Goal: Find specific page/section: Find specific page/section

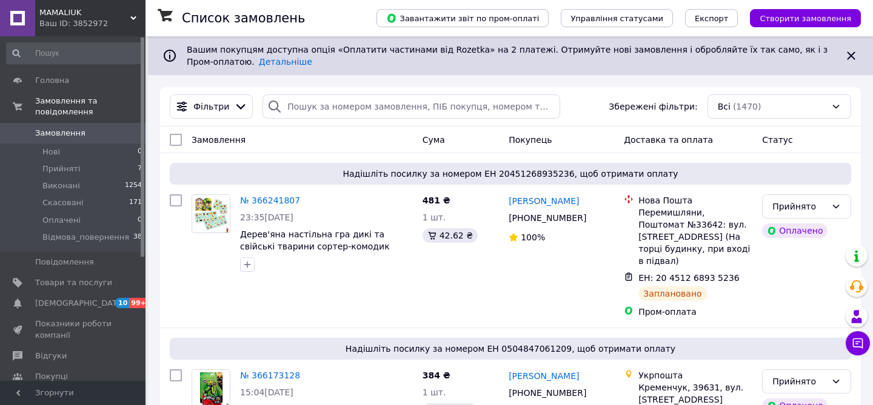
click at [131, 19] on icon at bounding box center [133, 18] width 6 height 6
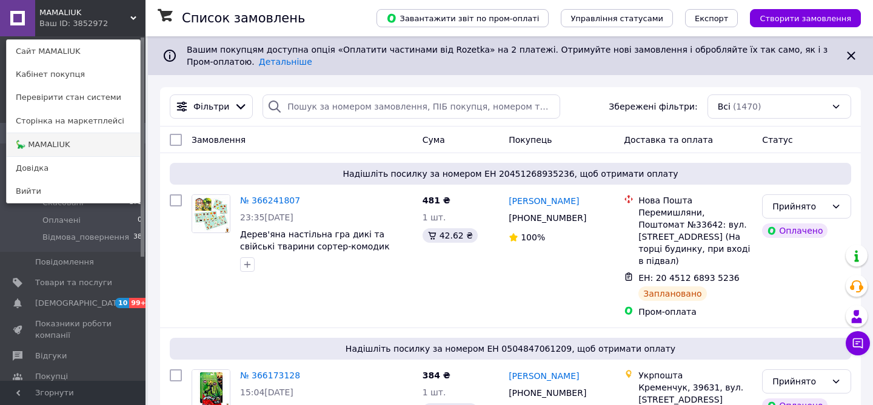
click at [81, 138] on link "🦕 MAMALIUK" at bounding box center [73, 144] width 133 height 23
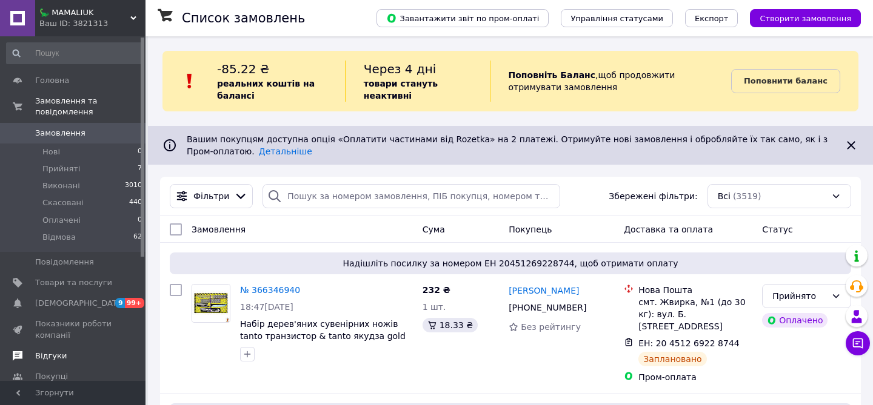
click at [54, 356] on span "Відгуки" at bounding box center [51, 356] width 32 height 11
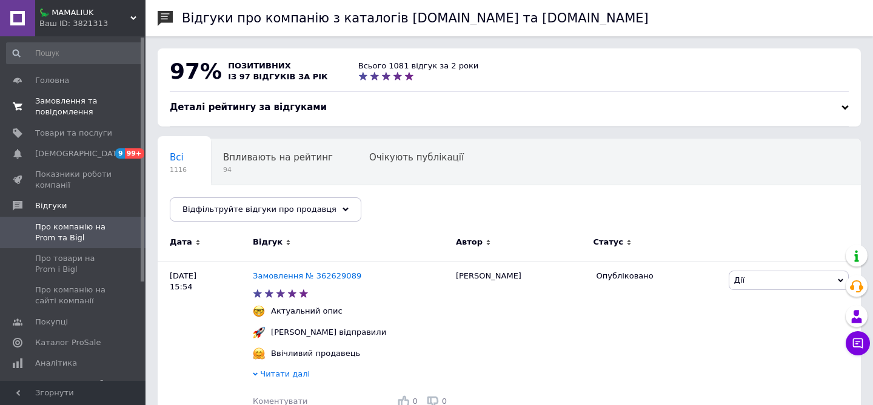
click at [53, 104] on span "Замовлення та повідомлення" at bounding box center [73, 107] width 77 height 22
